Goal: Transaction & Acquisition: Purchase product/service

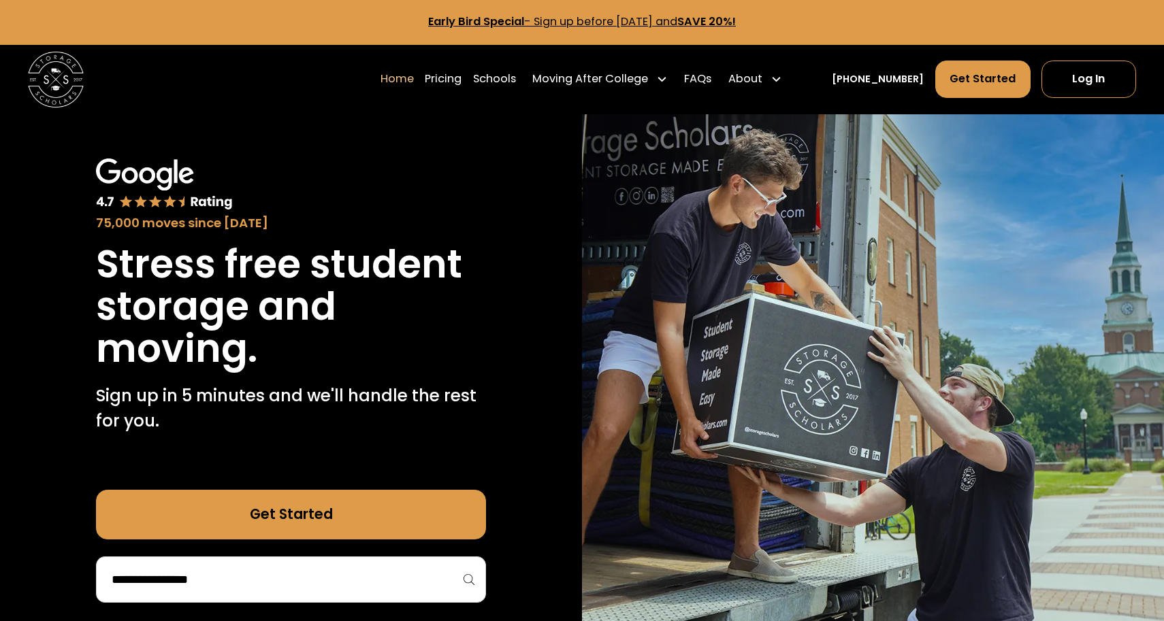
click at [261, 295] on h1 "Stress free student storage and moving." at bounding box center [291, 307] width 390 height 127
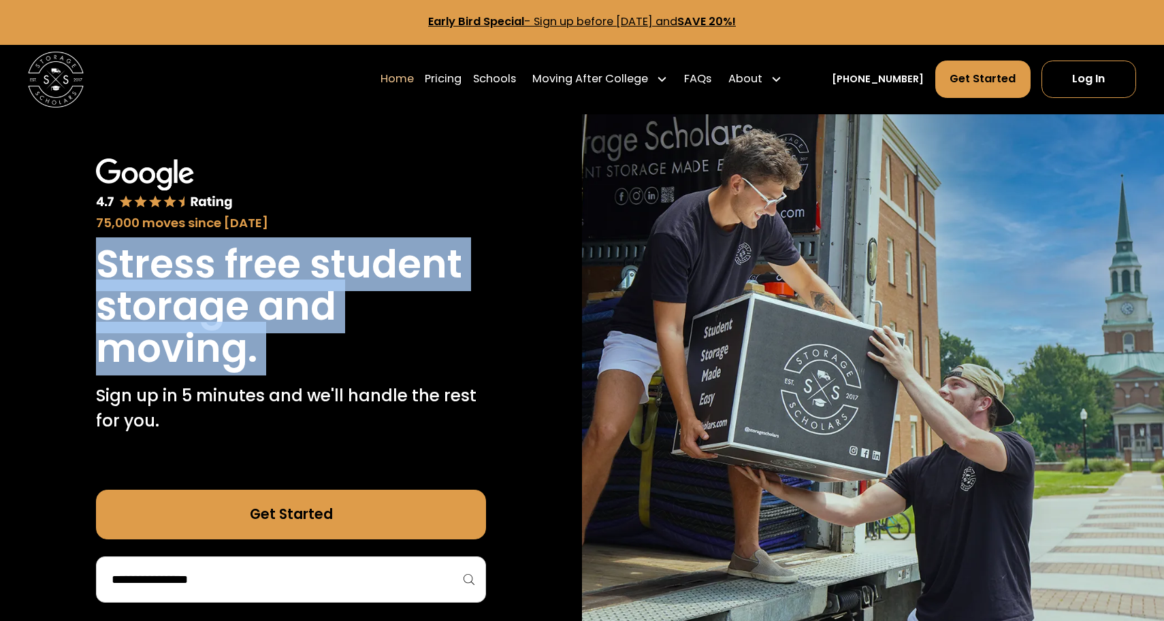
click at [261, 295] on h1 "Stress free student storage and moving." at bounding box center [291, 307] width 390 height 127
click at [361, 250] on h1 "Stress free student storage and moving." at bounding box center [291, 307] width 390 height 127
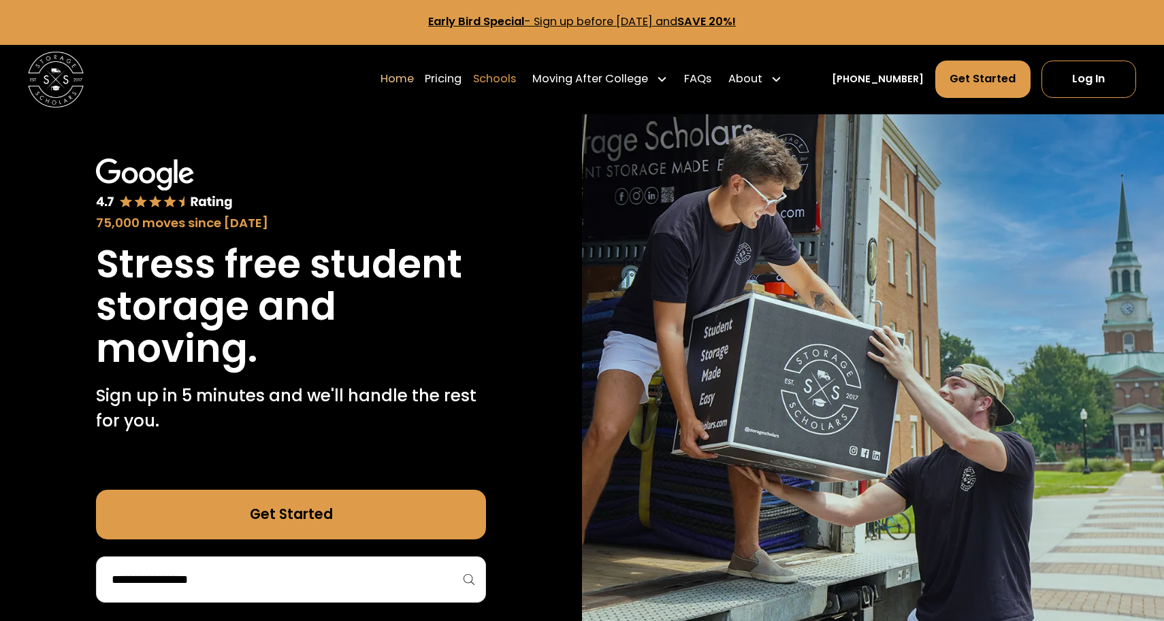
click at [516, 71] on link "Schools" at bounding box center [494, 79] width 43 height 39
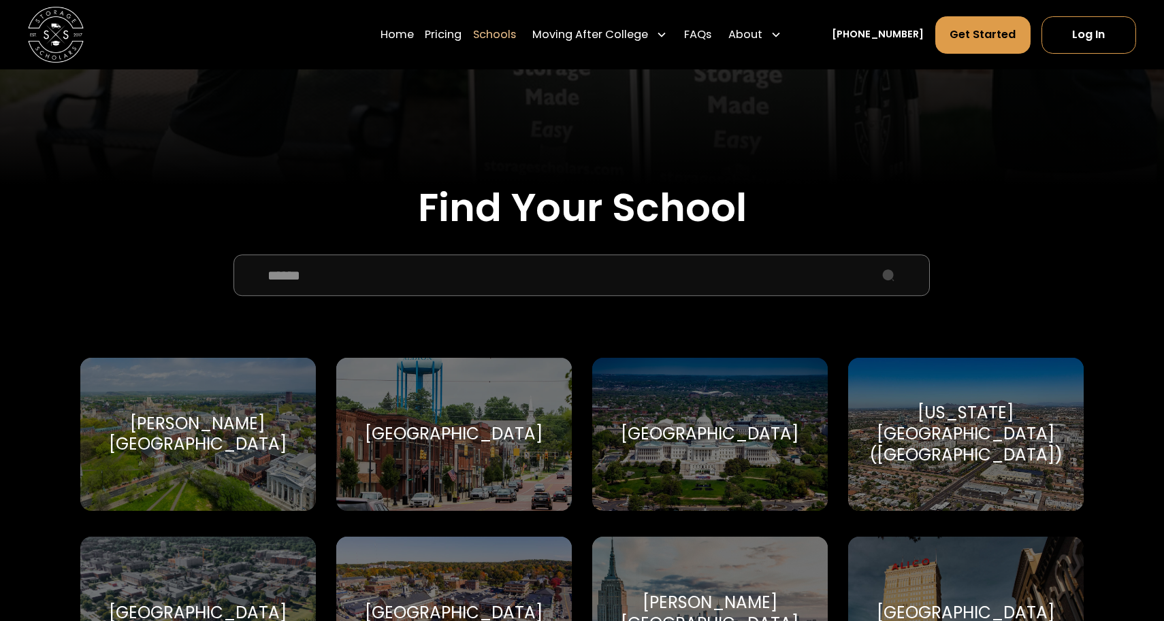
scroll to position [349, 0]
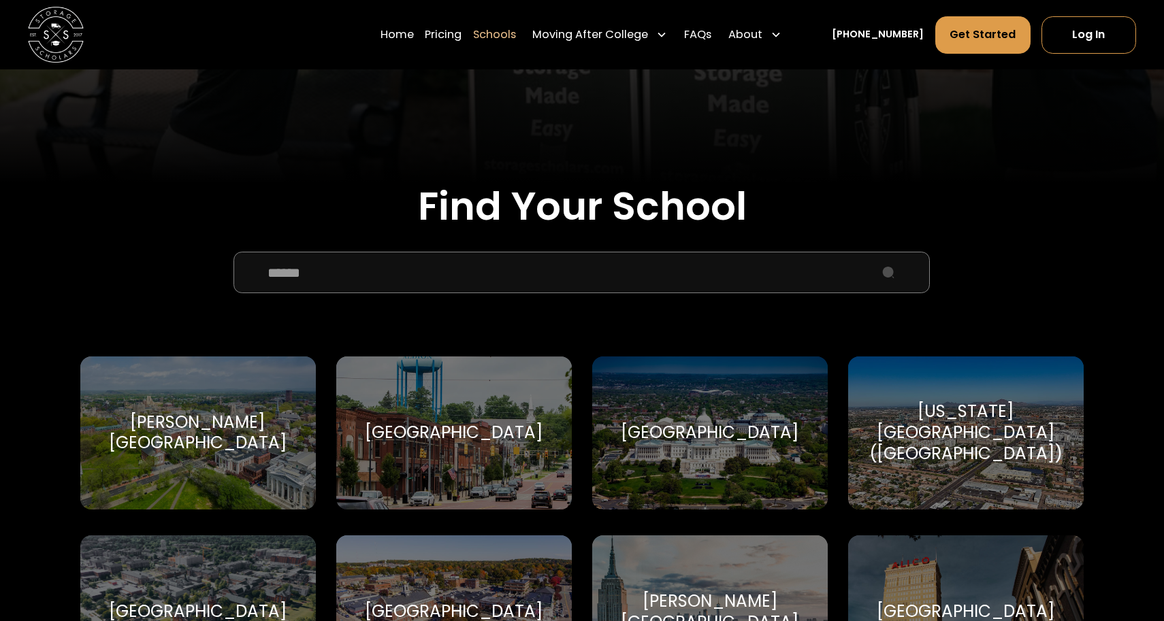
click at [476, 257] on input "School Select Form" at bounding box center [581, 273] width 696 height 42
type input "*"
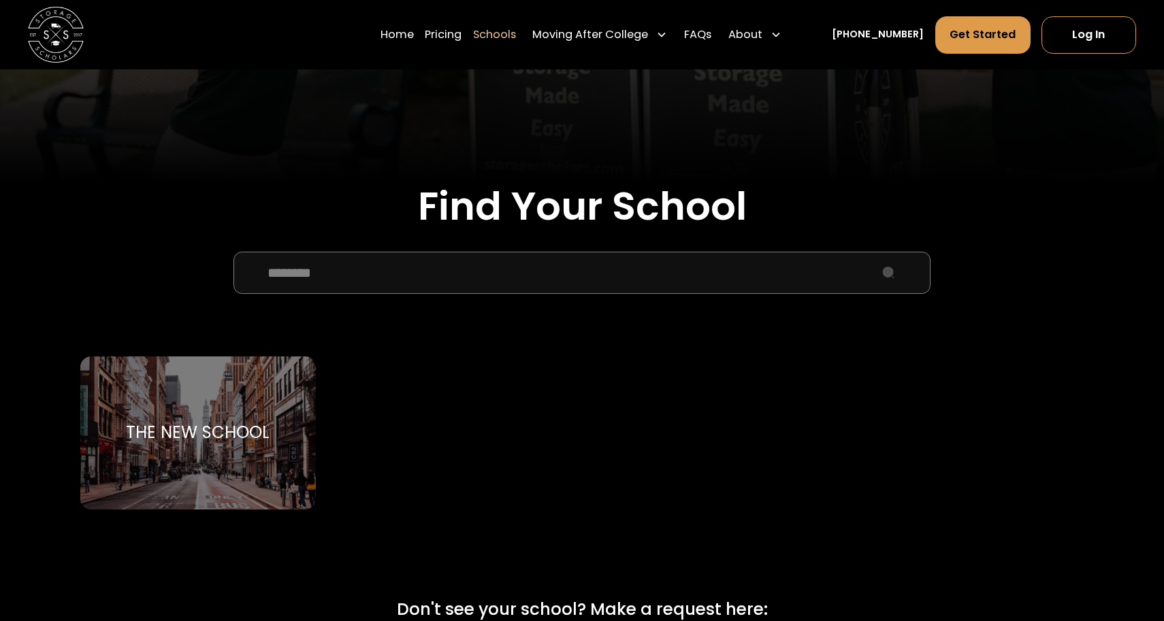
type input "*******"
click at [217, 446] on div "The New School The New School" at bounding box center [197, 433] width 235 height 153
click at [227, 412] on div "The New School The New School" at bounding box center [197, 433] width 235 height 153
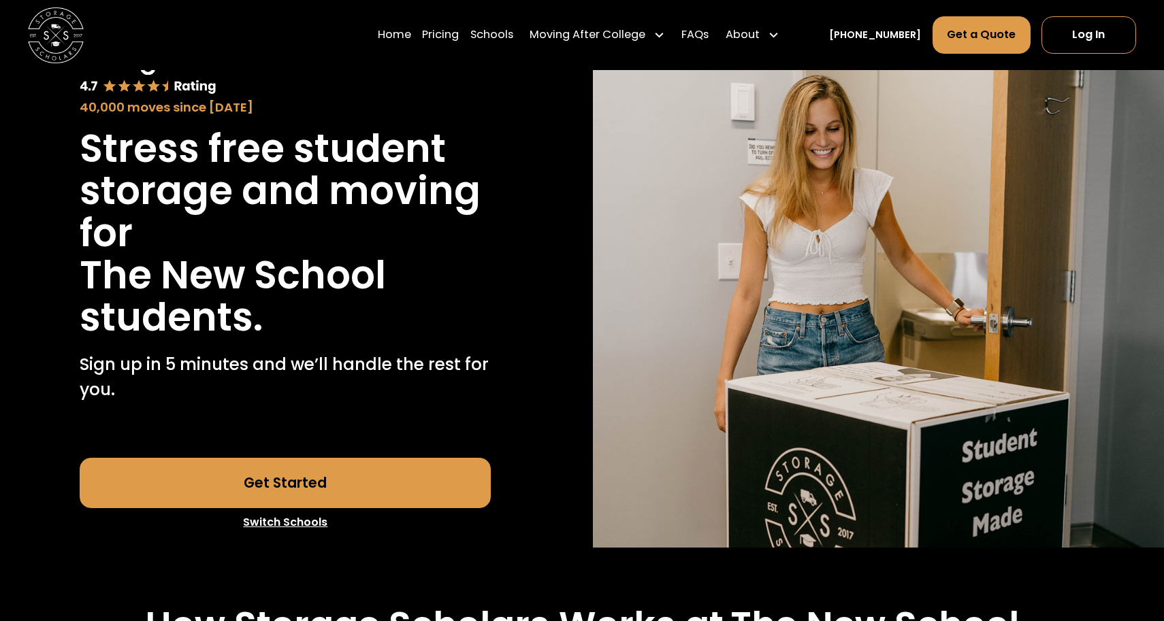
scroll to position [110, 0]
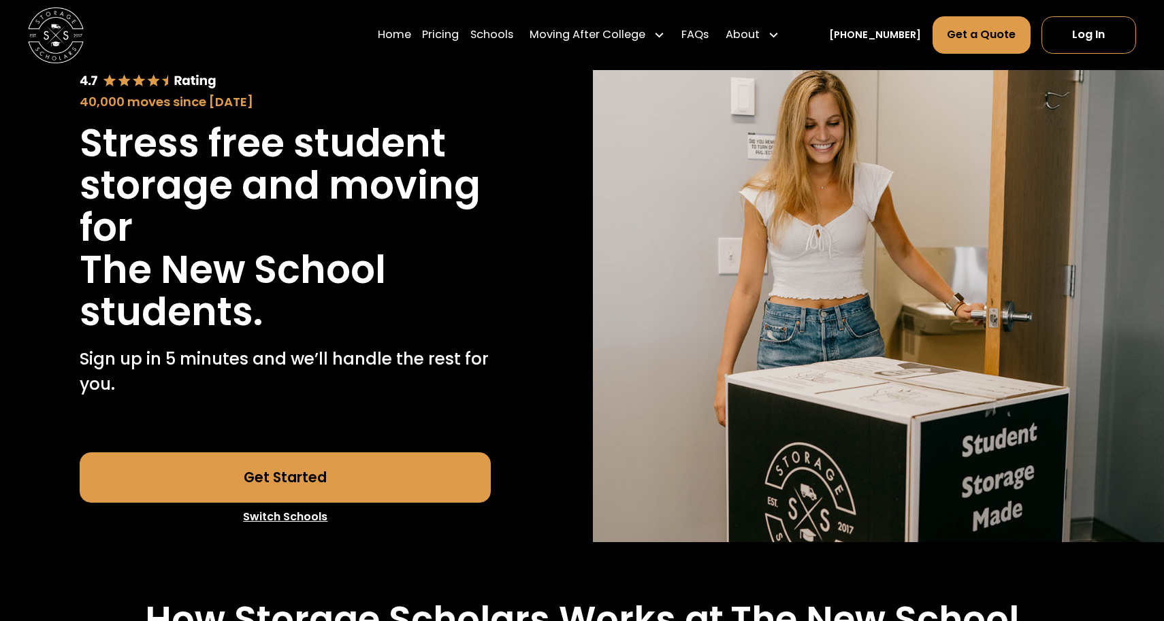
click at [303, 473] on link "Get Started" at bounding box center [285, 478] width 411 height 50
click at [411, 34] on link "Home" at bounding box center [394, 35] width 33 height 39
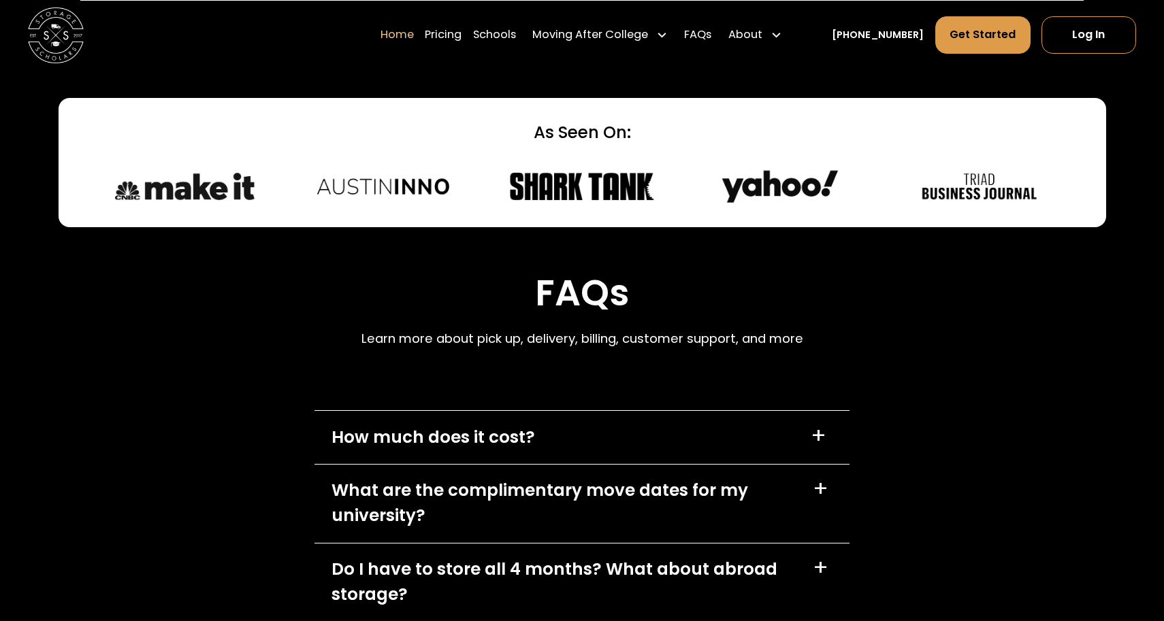
scroll to position [3791, 0]
